Goal: Information Seeking & Learning: Learn about a topic

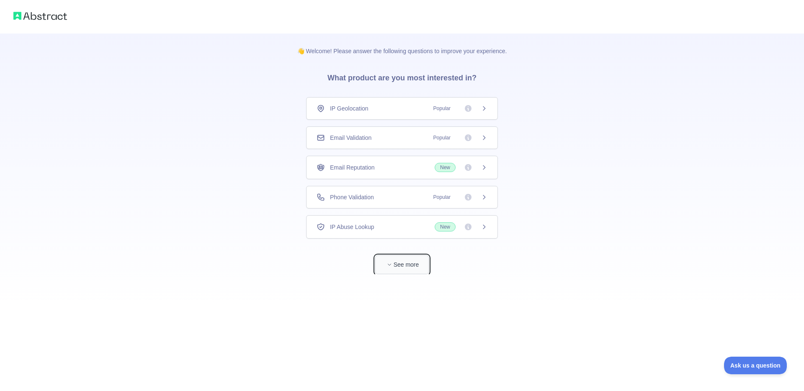
click at [393, 268] on button "See more" at bounding box center [402, 264] width 54 height 19
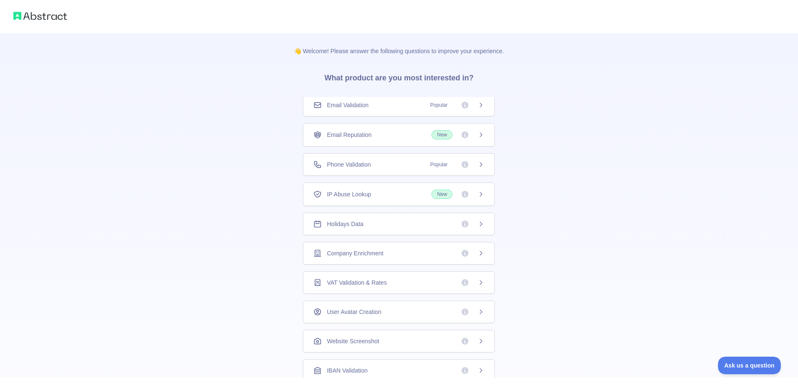
click at [358, 104] on span "Email Validation" at bounding box center [347, 105] width 41 height 8
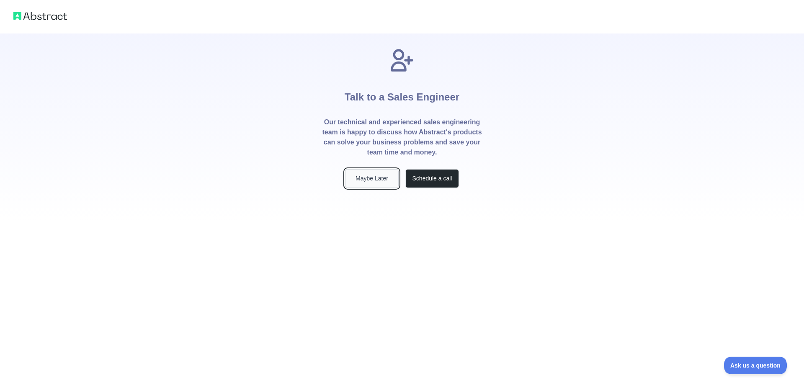
click at [363, 178] on button "Maybe Later" at bounding box center [372, 178] width 54 height 19
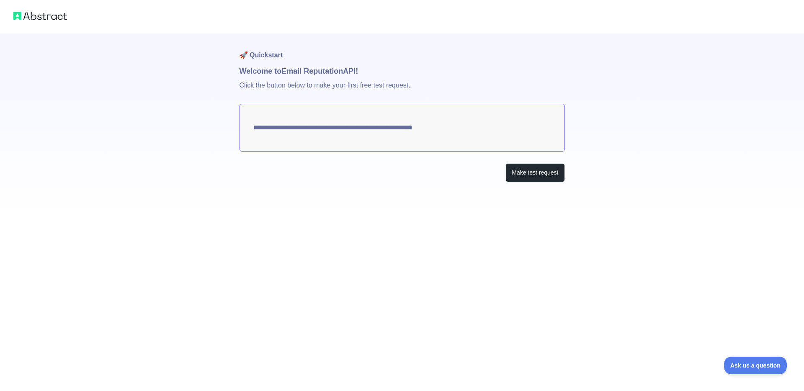
click at [46, 18] on img at bounding box center [40, 16] width 54 height 12
click at [37, 14] on img at bounding box center [40, 16] width 54 height 12
click at [41, 6] on div at bounding box center [402, 17] width 804 height 34
click at [44, 20] on img at bounding box center [40, 16] width 54 height 12
click at [60, 18] on img at bounding box center [40, 16] width 54 height 12
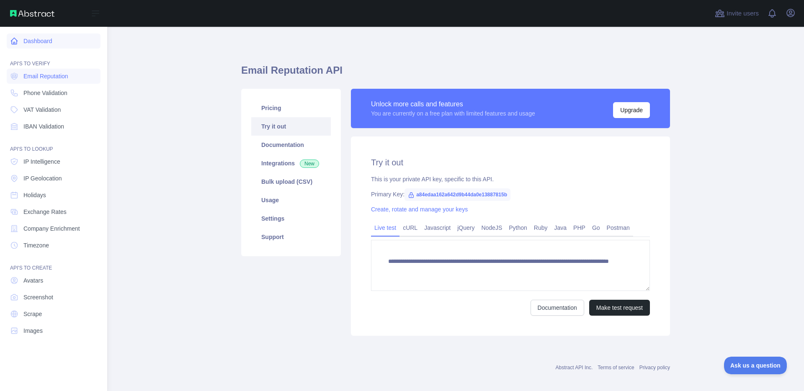
click at [15, 45] on icon at bounding box center [14, 41] width 8 height 8
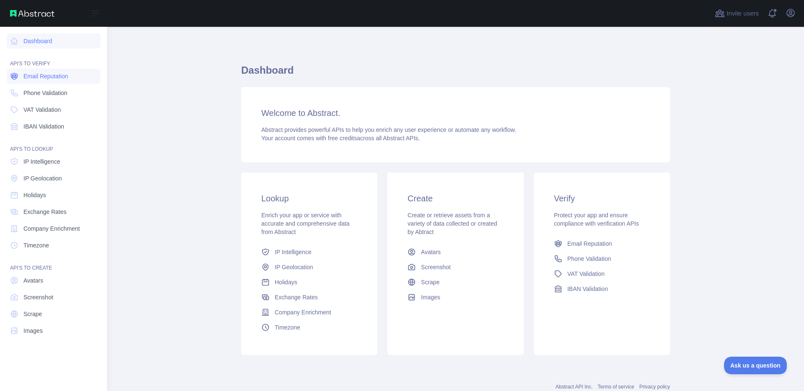
click at [52, 78] on span "Email Reputation" at bounding box center [45, 76] width 45 height 8
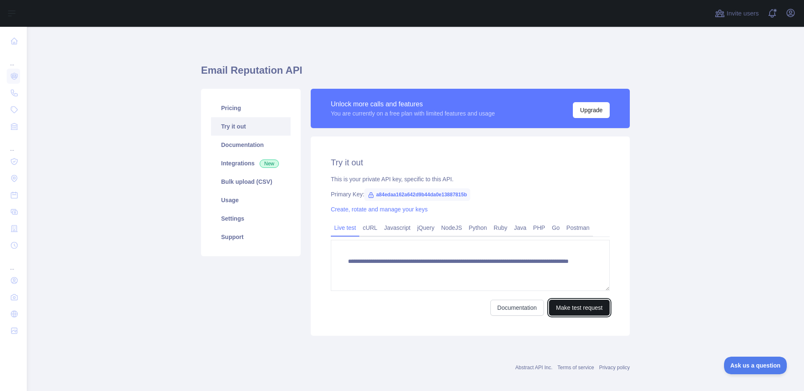
click at [583, 302] on button "Make test request" at bounding box center [579, 308] width 61 height 16
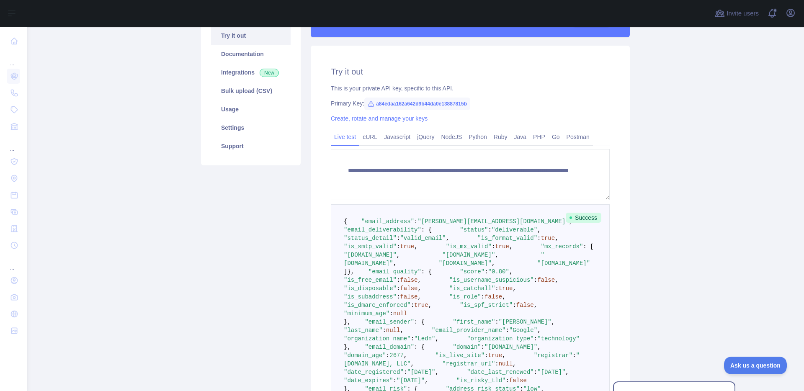
scroll to position [266, 0]
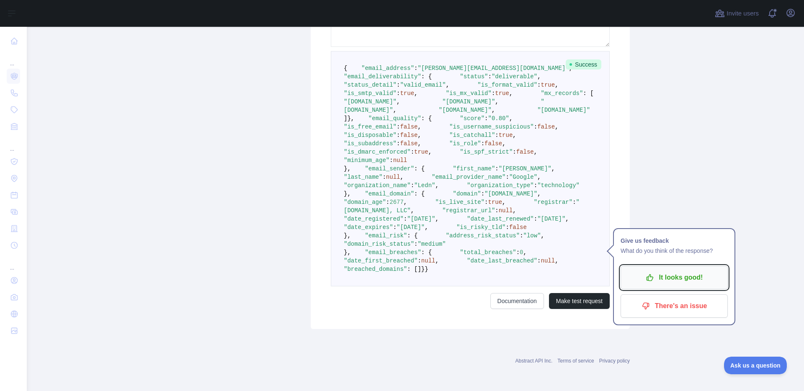
click at [655, 271] on p "It looks good!" at bounding box center [674, 278] width 95 height 14
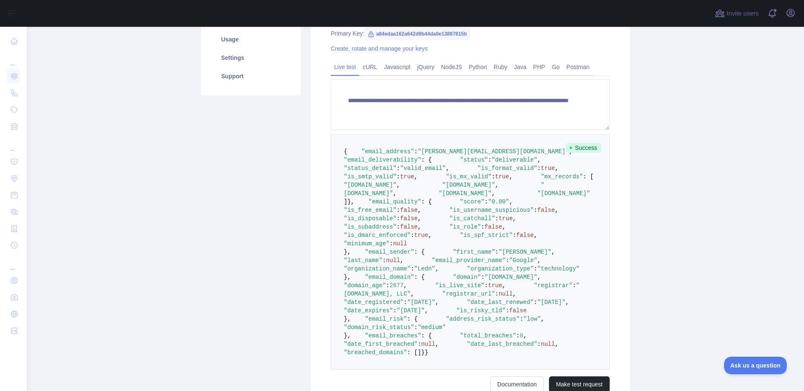
scroll to position [0, 0]
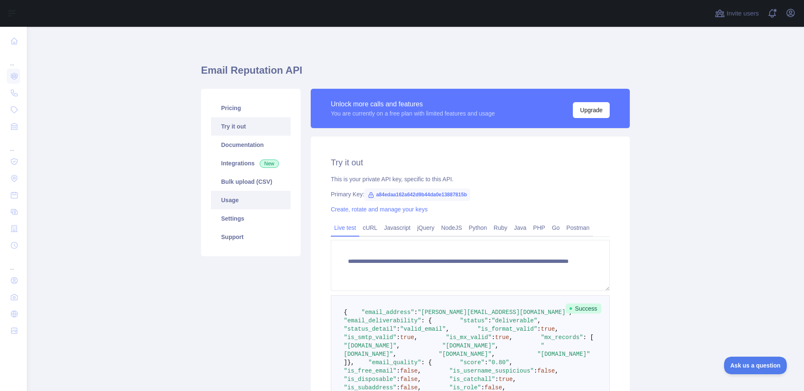
click at [243, 197] on link "Usage" at bounding box center [251, 200] width 80 height 18
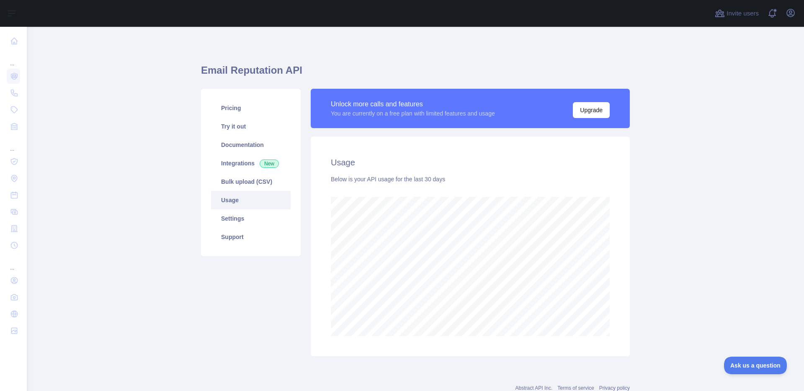
scroll to position [364, 771]
click at [108, 129] on main "Email Reputation API Pricing Try it out Documentation Integrations New Bulk upl…" at bounding box center [415, 209] width 777 height 364
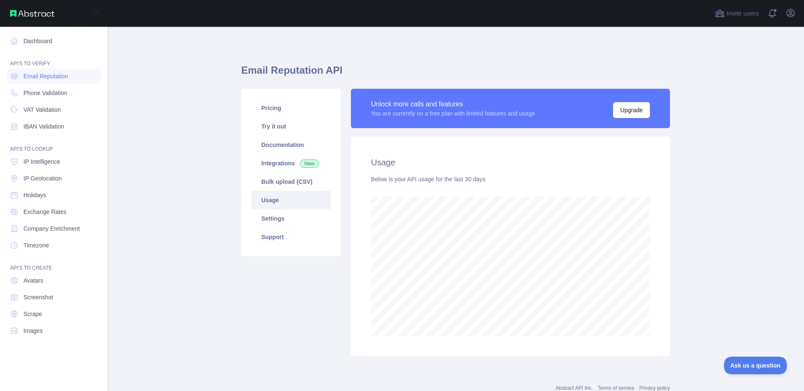
scroll to position [418478, 418152]
click at [40, 44] on link "Dashboard" at bounding box center [54, 41] width 94 height 15
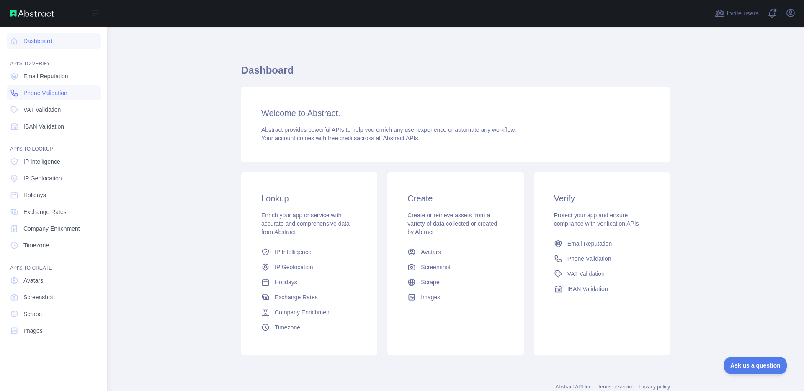
click at [72, 97] on link "Phone Validation" at bounding box center [54, 92] width 94 height 15
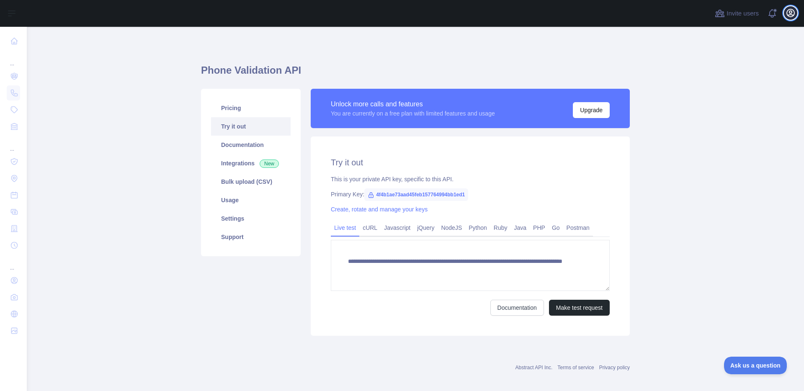
click at [796, 15] on button "Open user menu" at bounding box center [790, 12] width 13 height 13
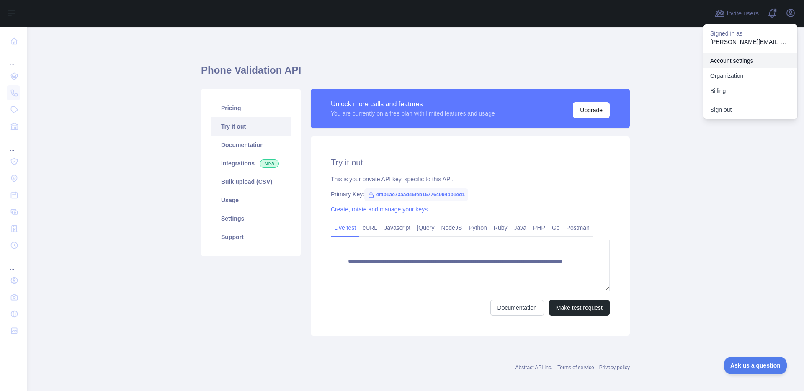
click at [756, 59] on link "Account settings" at bounding box center [751, 60] width 94 height 15
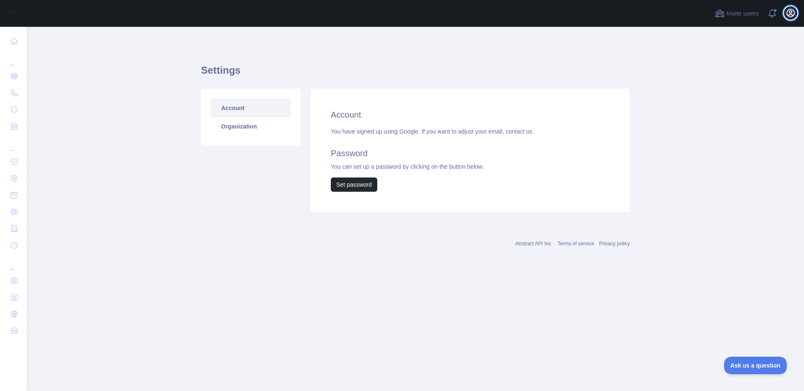
click at [793, 15] on icon "button" at bounding box center [791, 13] width 8 height 8
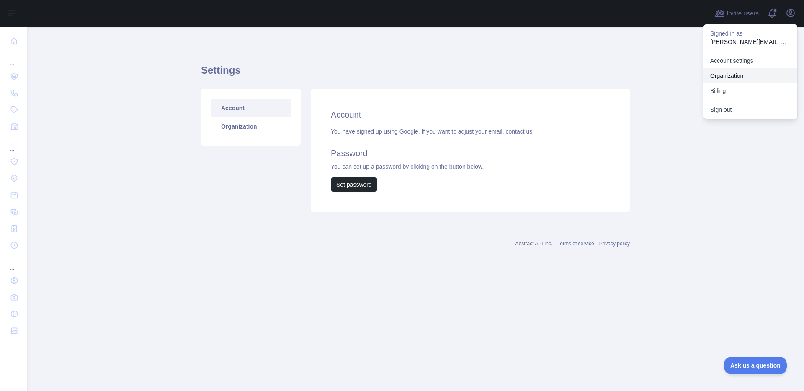
click at [759, 74] on link "Organization" at bounding box center [751, 75] width 94 height 15
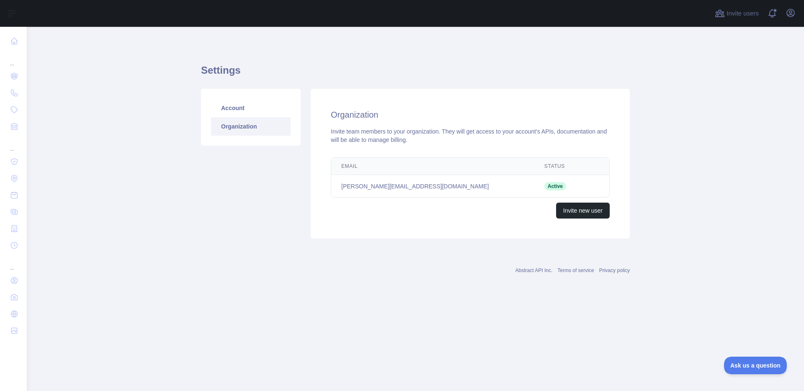
click at [241, 125] on link "Organization" at bounding box center [251, 126] width 80 height 18
click at [789, 15] on icon "button" at bounding box center [791, 13] width 8 height 8
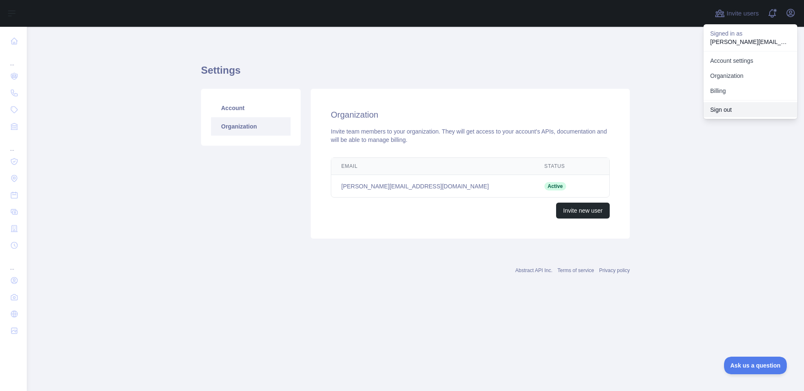
click at [749, 107] on button "Sign out" at bounding box center [751, 109] width 94 height 15
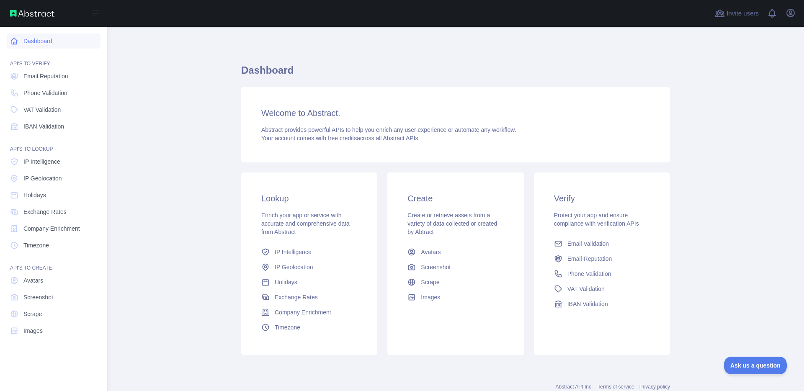
click at [43, 46] on link "Dashboard" at bounding box center [54, 41] width 94 height 15
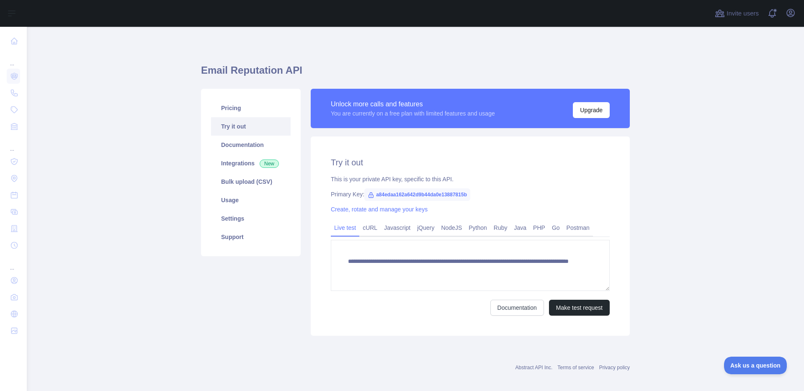
click at [182, 271] on main "**********" at bounding box center [415, 209] width 777 height 364
click at [233, 167] on link "Integrations New" at bounding box center [251, 163] width 80 height 18
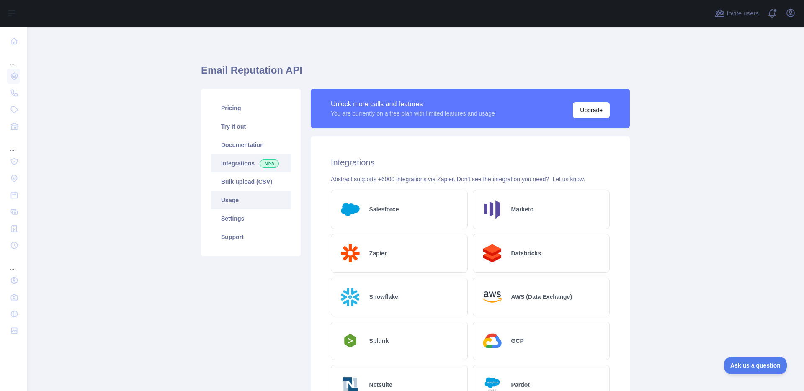
click at [235, 204] on link "Usage" at bounding box center [251, 200] width 80 height 18
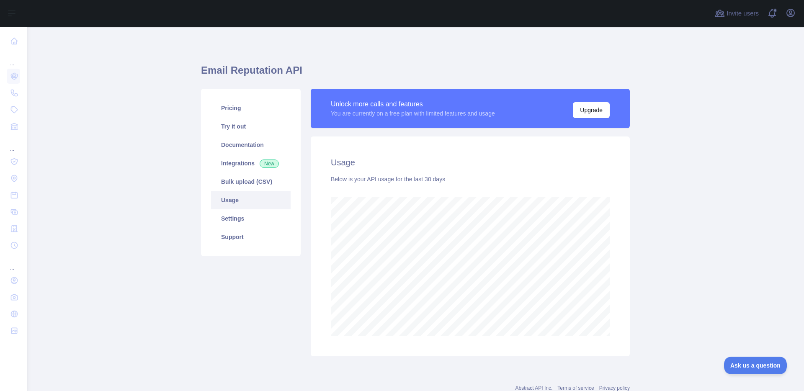
scroll to position [364, 771]
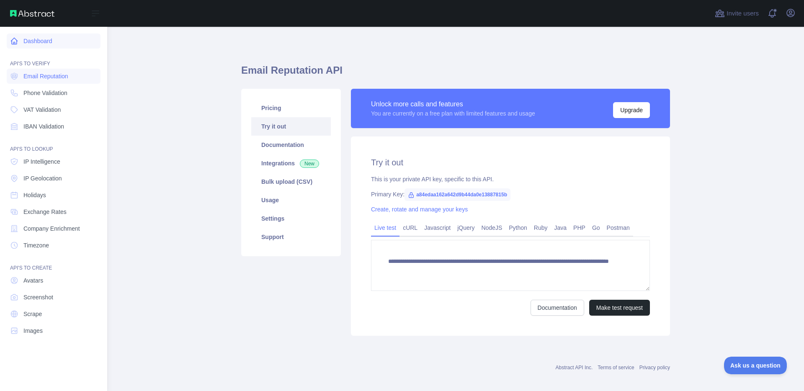
click at [36, 39] on link "Dashboard" at bounding box center [54, 41] width 94 height 15
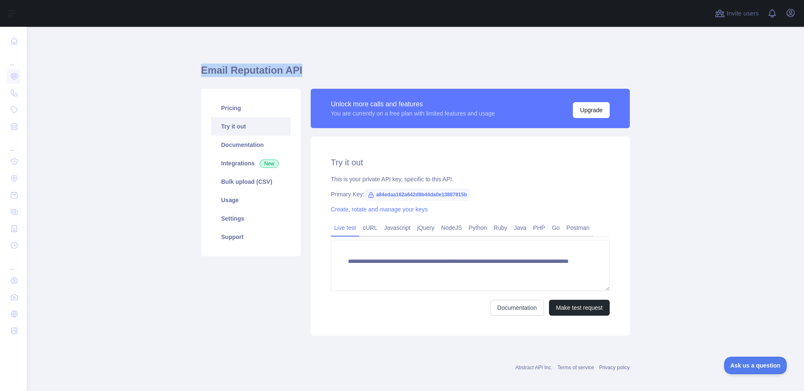
drag, startPoint x: 198, startPoint y: 70, endPoint x: 299, endPoint y: 71, distance: 100.5
click at [299, 71] on h1 "Email Reputation API" at bounding box center [415, 74] width 429 height 20
click at [298, 74] on h1 "Email Reputation API" at bounding box center [415, 74] width 429 height 20
click at [791, 18] on button "Open user menu" at bounding box center [790, 12] width 13 height 13
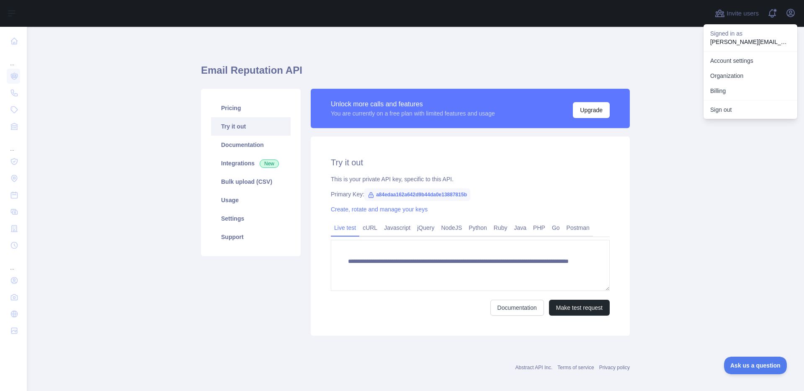
click at [744, 110] on button "Sign out" at bounding box center [751, 109] width 94 height 15
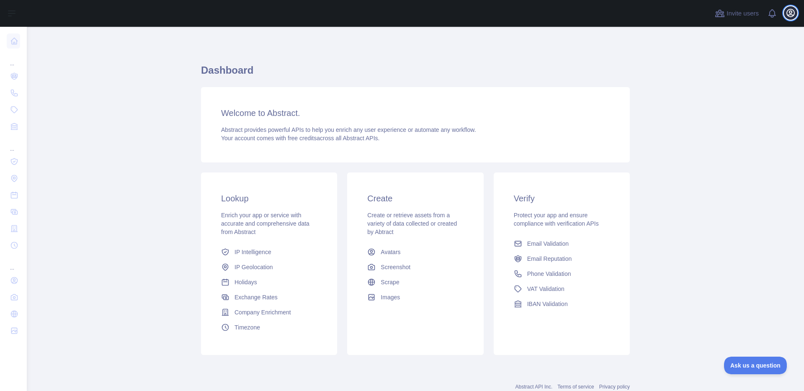
click at [791, 14] on icon "button" at bounding box center [791, 13] width 8 height 8
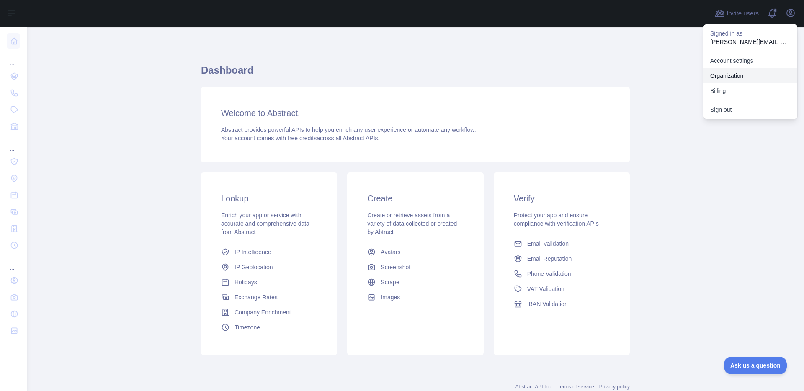
drag, startPoint x: 728, startPoint y: 87, endPoint x: 730, endPoint y: 77, distance: 10.3
click at [730, 78] on div "Account settings Organization Billing" at bounding box center [751, 75] width 94 height 49
click at [730, 76] on link "Organization" at bounding box center [751, 75] width 94 height 15
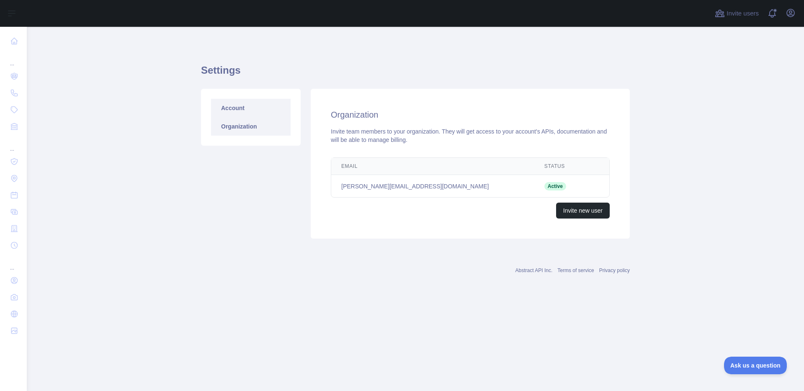
click at [235, 109] on link "Account" at bounding box center [251, 108] width 80 height 18
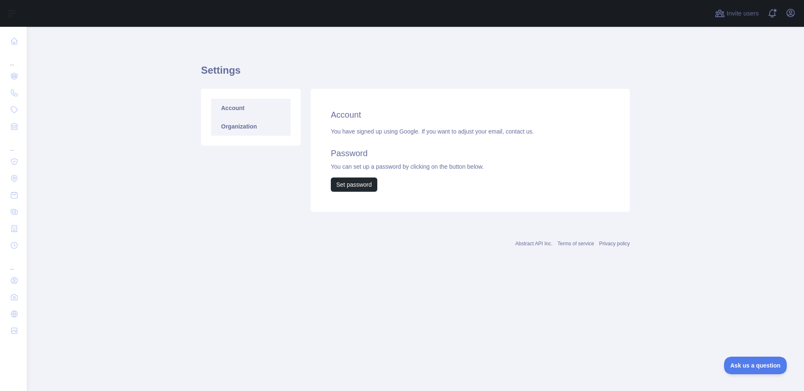
click at [237, 125] on link "Organization" at bounding box center [251, 126] width 80 height 18
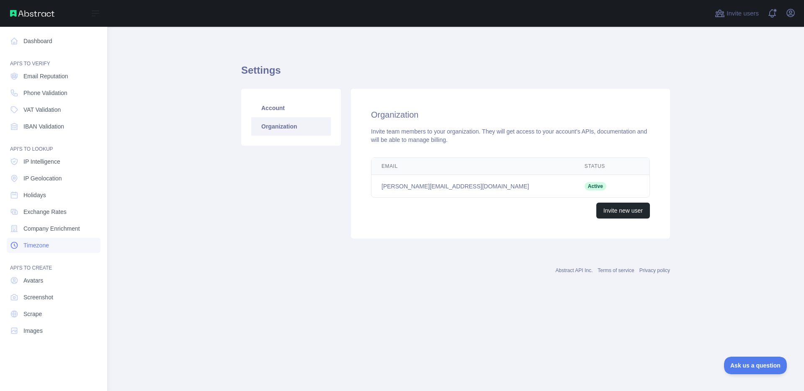
click at [41, 243] on span "Timezone" at bounding box center [36, 245] width 26 height 8
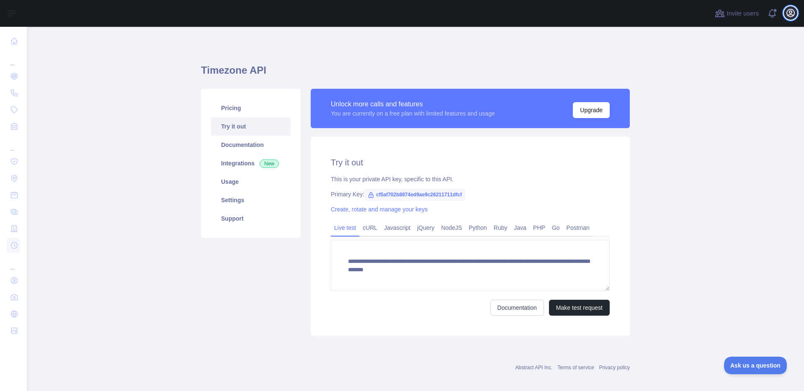
click at [795, 15] on icon "button" at bounding box center [791, 13] width 10 height 10
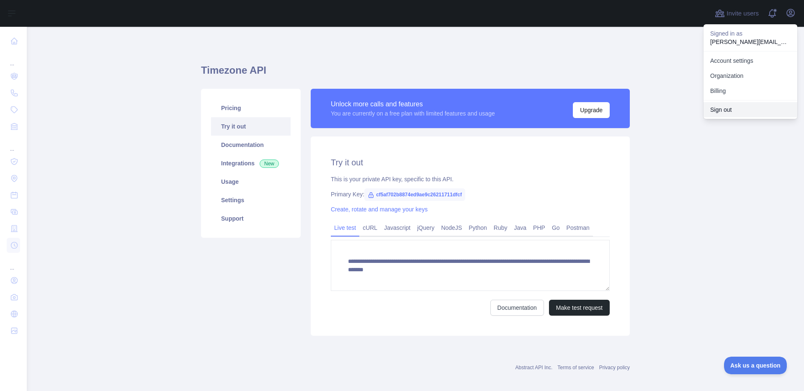
click at [757, 108] on button "Sign out" at bounding box center [751, 109] width 94 height 15
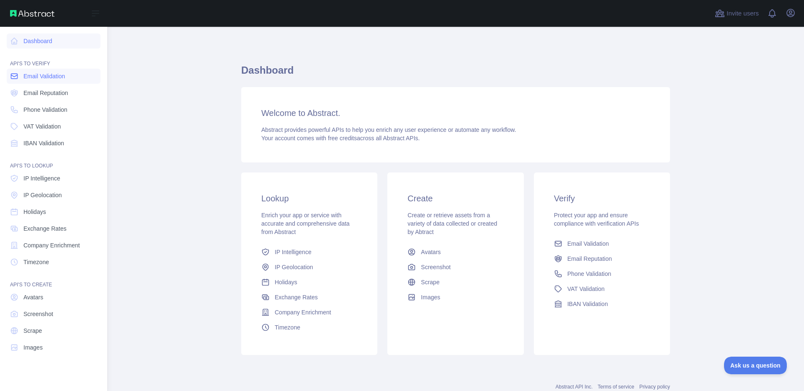
click at [50, 76] on span "Email Validation" at bounding box center [43, 76] width 41 height 8
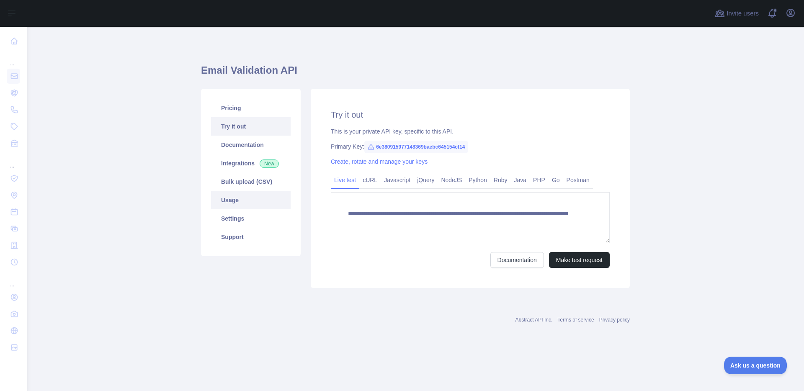
click at [214, 197] on link "Usage" at bounding box center [251, 200] width 80 height 18
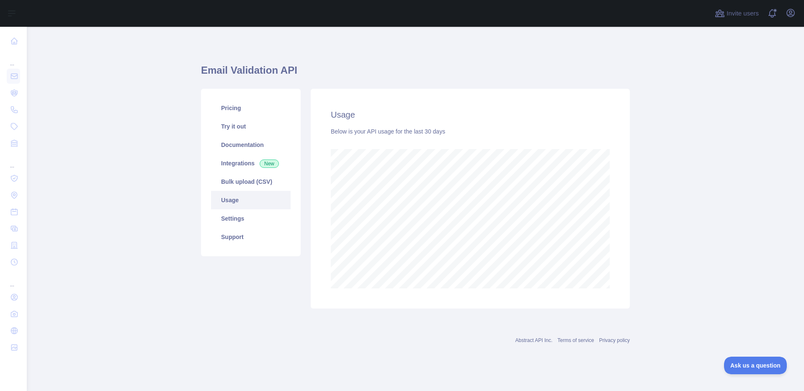
scroll to position [364, 777]
click at [792, 11] on icon "button" at bounding box center [791, 13] width 10 height 10
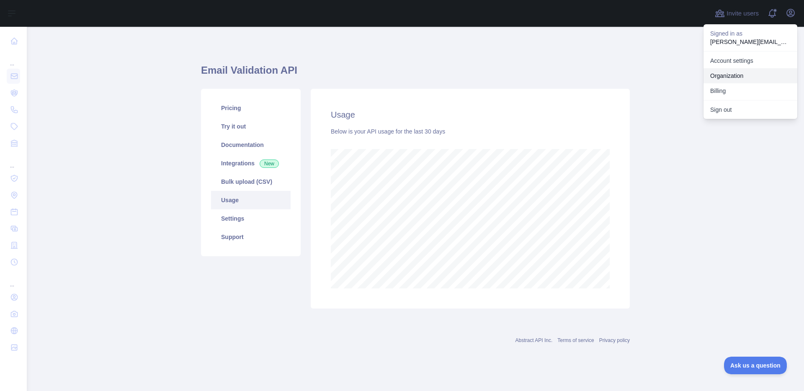
click at [743, 80] on link "Organization" at bounding box center [751, 75] width 94 height 15
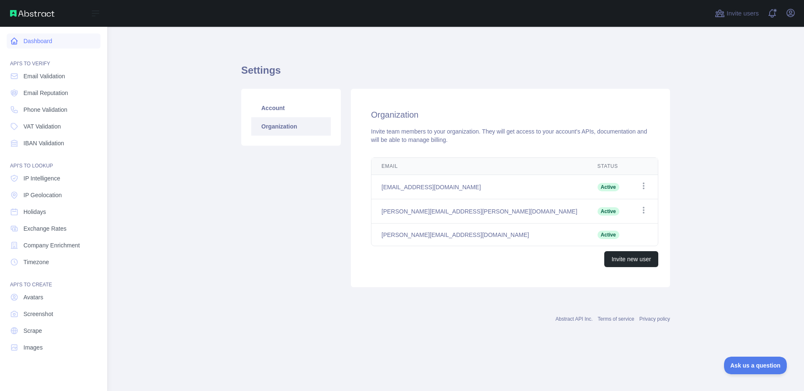
click at [42, 40] on link "Dashboard" at bounding box center [54, 41] width 94 height 15
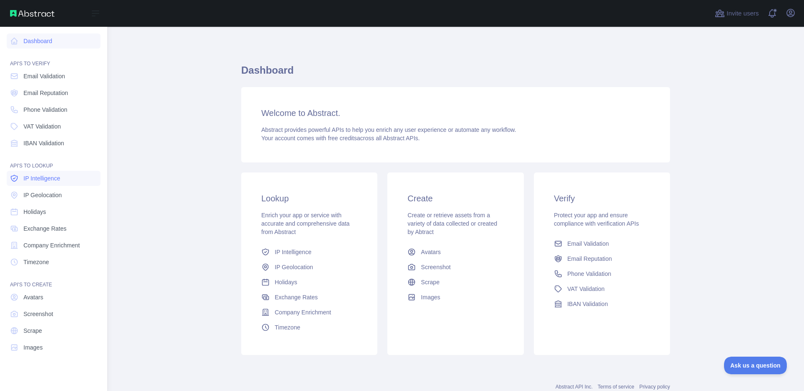
click at [53, 183] on link "IP Intelligence" at bounding box center [54, 178] width 94 height 15
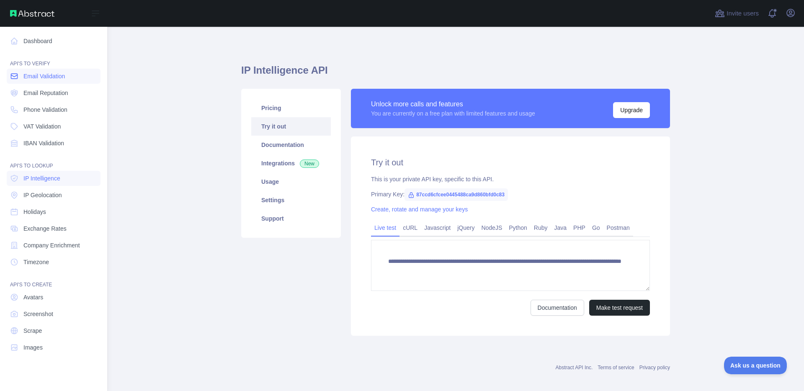
click at [39, 73] on span "Email Validation" at bounding box center [43, 76] width 41 height 8
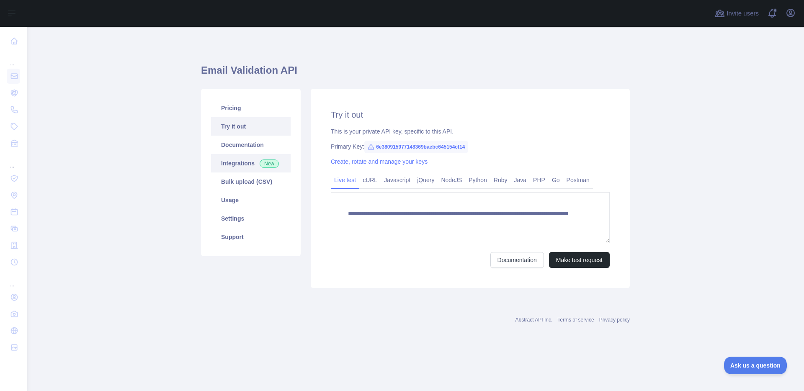
click at [236, 163] on link "Integrations New" at bounding box center [251, 163] width 80 height 18
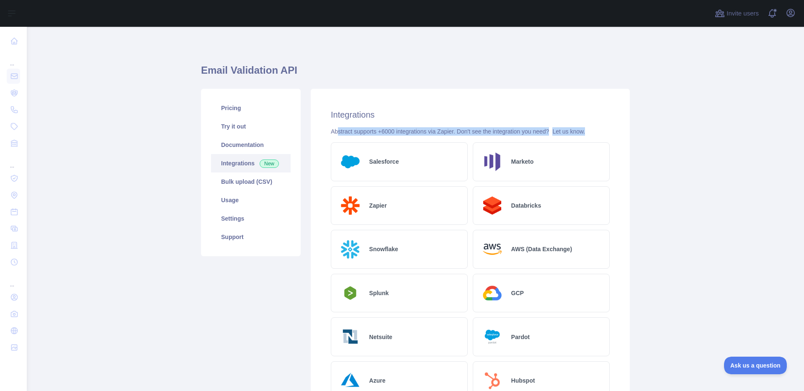
drag, startPoint x: 334, startPoint y: 131, endPoint x: 608, endPoint y: 132, distance: 273.5
click at [608, 132] on div "Integrations Abstract supports +6000 integrations via Zapier. Don't see the int…" at bounding box center [470, 386] width 319 height 595
click at [533, 257] on div "AWS (Data Exchange)" at bounding box center [541, 249] width 137 height 39
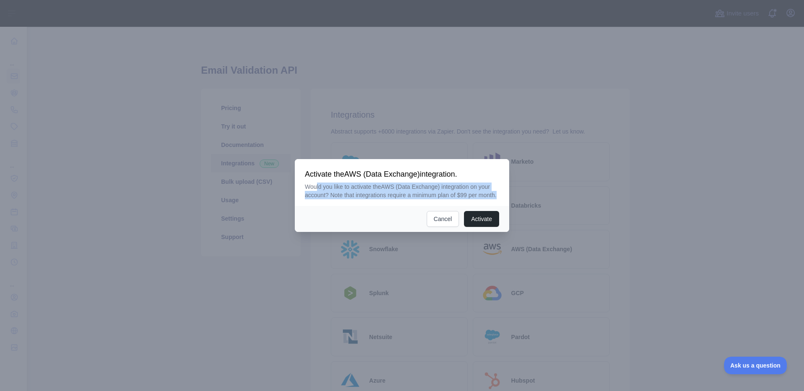
drag, startPoint x: 315, startPoint y: 182, endPoint x: 437, endPoint y: 200, distance: 123.2
click at [437, 199] on p "Would you like to activate the AWS (Data Exchange) integration on your account?…" at bounding box center [402, 191] width 194 height 17
click at [443, 222] on button "Cancel" at bounding box center [443, 219] width 33 height 16
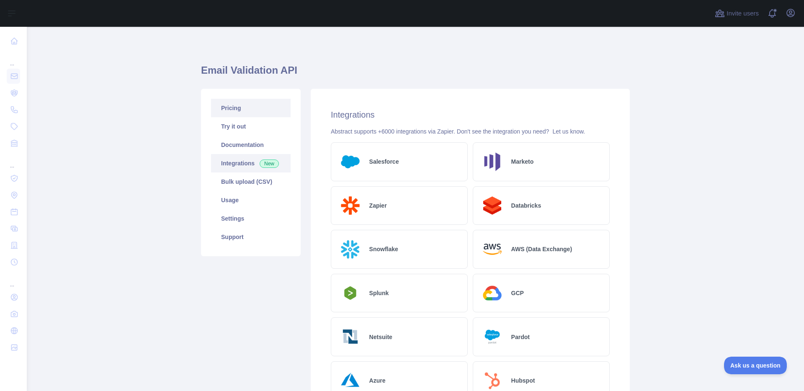
click at [261, 113] on link "Pricing" at bounding box center [251, 108] width 80 height 18
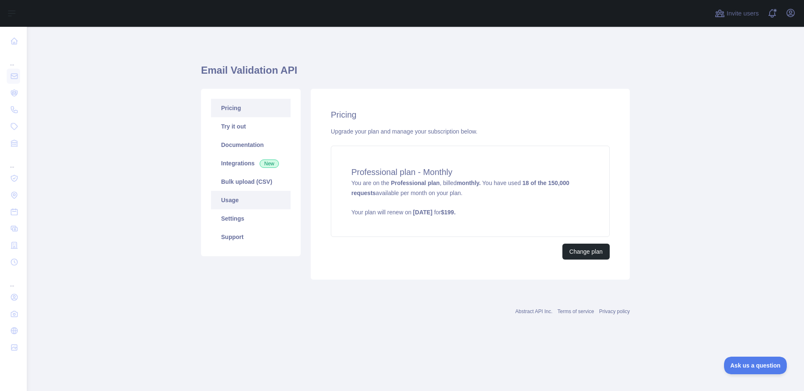
click at [238, 206] on link "Usage" at bounding box center [251, 200] width 80 height 18
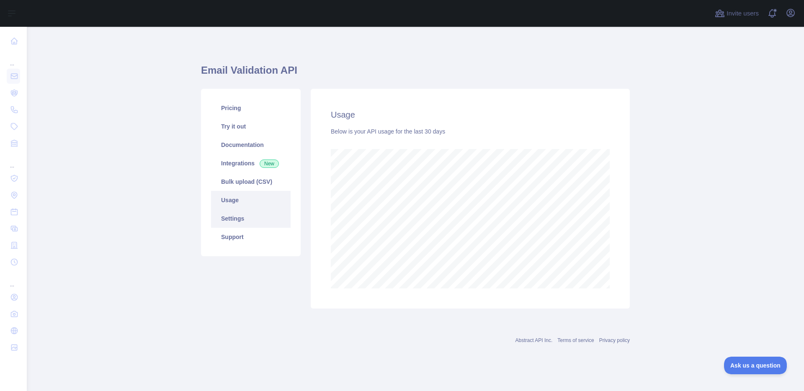
scroll to position [364, 777]
click at [239, 219] on link "Settings" at bounding box center [251, 218] width 80 height 18
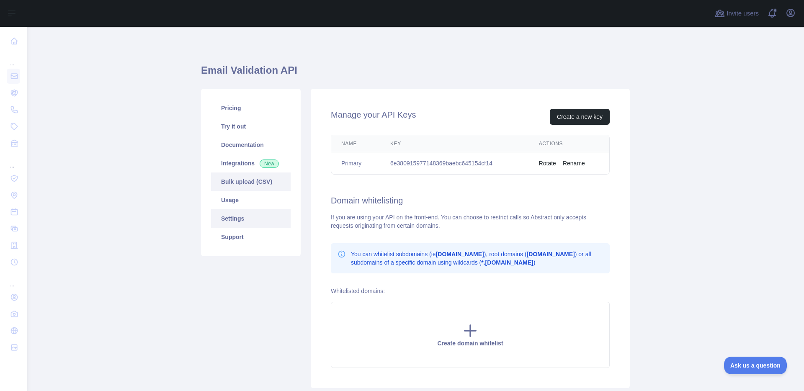
click at [247, 187] on link "Bulk upload (CSV)" at bounding box center [251, 182] width 80 height 18
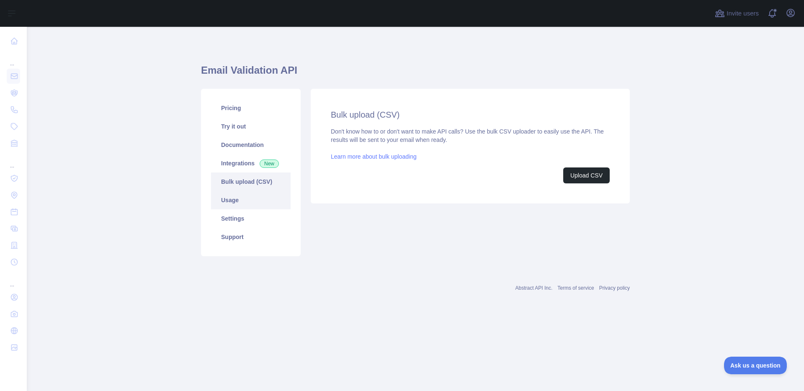
click at [242, 202] on link "Usage" at bounding box center [251, 200] width 80 height 18
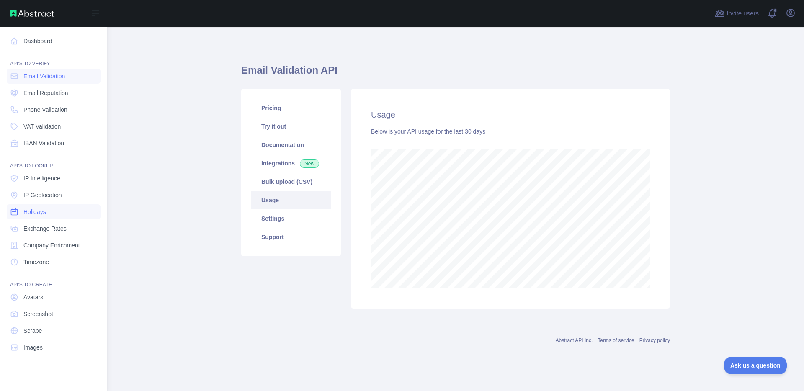
scroll to position [418478, 418146]
click at [46, 317] on span "Screenshot" at bounding box center [38, 314] width 30 height 8
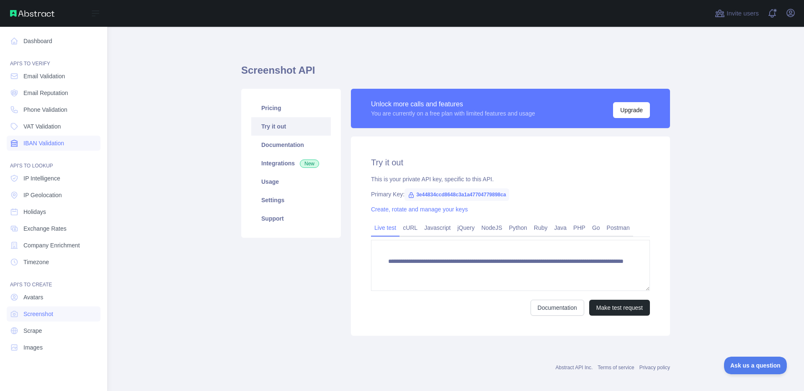
click at [62, 145] on span "IBAN Validation" at bounding box center [43, 143] width 41 height 8
click at [59, 127] on span "VAT Validation" at bounding box center [41, 126] width 37 height 8
click at [59, 110] on span "Phone Validation" at bounding box center [45, 110] width 44 height 8
click at [57, 101] on nav "Dashboard API'S TO VERIFY Email Validation Email Reputation Phone Validation VA…" at bounding box center [54, 202] width 94 height 351
click at [53, 89] on span "Email Reputation" at bounding box center [45, 93] width 45 height 8
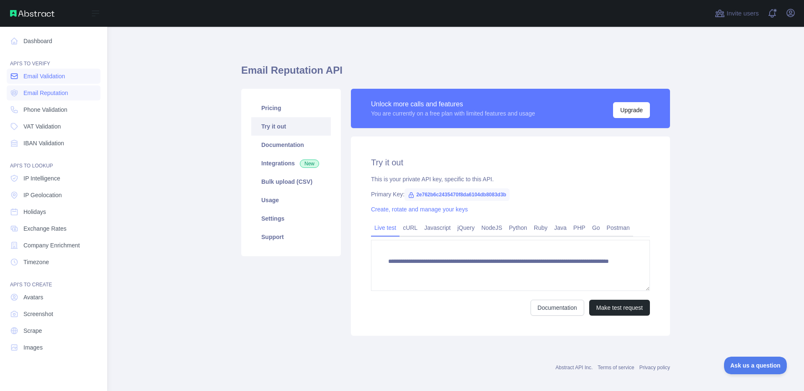
click at [54, 77] on span "Email Validation" at bounding box center [43, 76] width 41 height 8
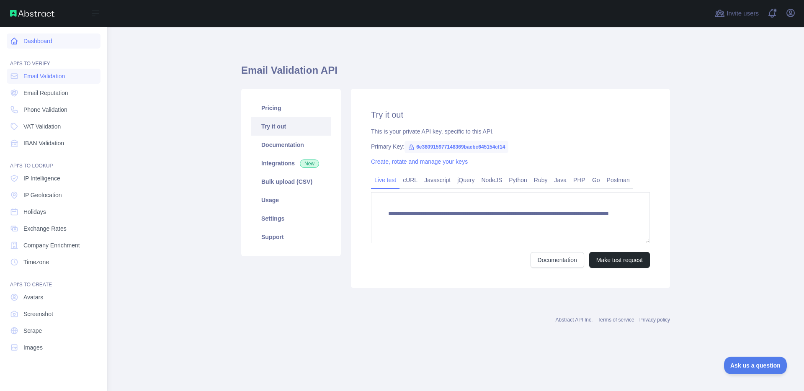
click at [14, 43] on icon at bounding box center [14, 41] width 8 height 8
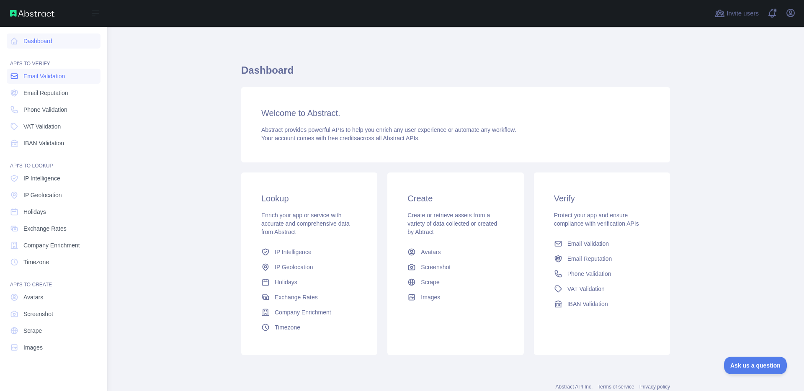
click at [59, 72] on span "Email Validation" at bounding box center [43, 76] width 41 height 8
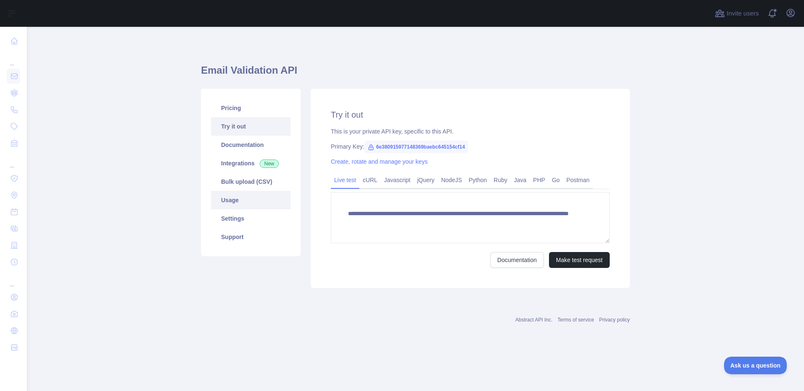
click at [231, 202] on link "Usage" at bounding box center [251, 200] width 80 height 18
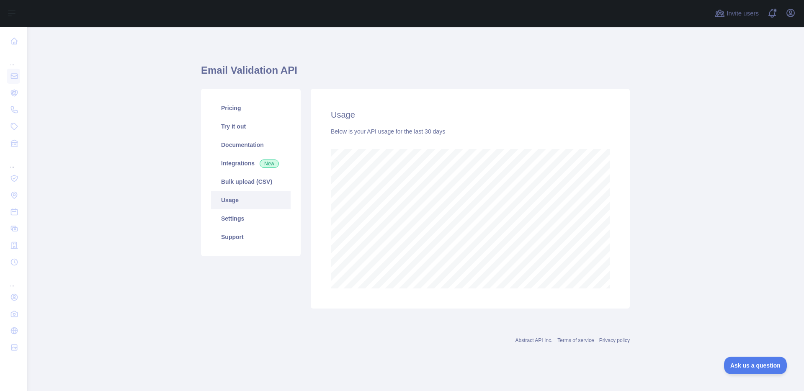
scroll to position [364, 777]
click at [617, 157] on div "Usage Below is your API usage for the last 30 days" at bounding box center [470, 199] width 319 height 220
click at [797, 13] on button "Open user menu" at bounding box center [790, 12] width 13 height 13
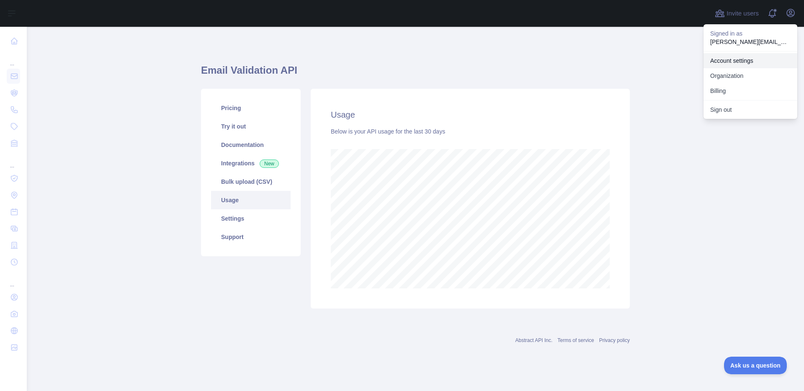
click at [742, 61] on link "Account settings" at bounding box center [751, 60] width 94 height 15
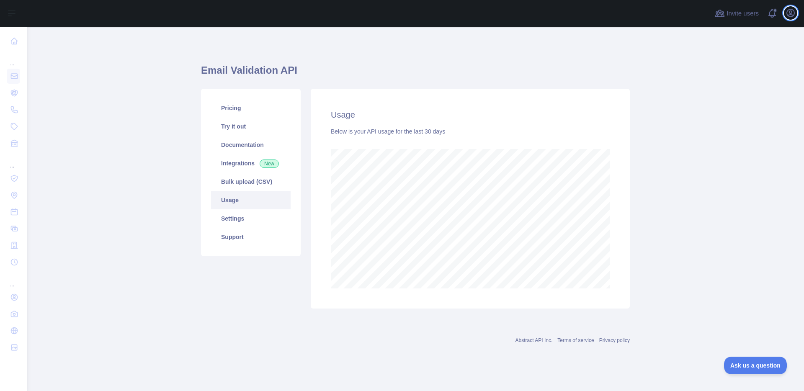
scroll to position [364, 777]
click at [255, 144] on link "Documentation" at bounding box center [251, 145] width 80 height 18
